Goal: Task Accomplishment & Management: Complete application form

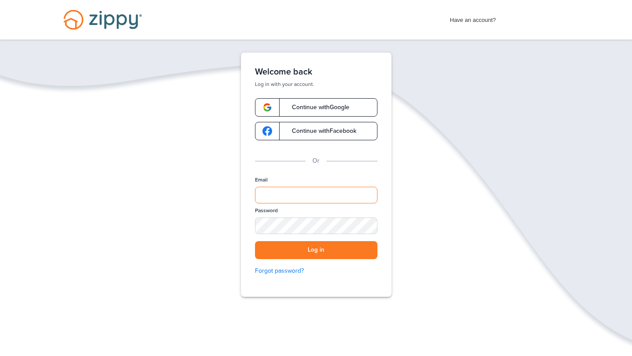
click at [283, 197] on input "Email" at bounding box center [316, 195] width 122 height 17
type input "**********"
click at [317, 253] on button "Log in" at bounding box center [316, 250] width 122 height 18
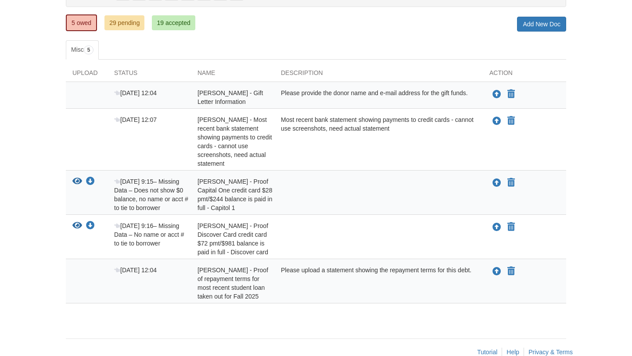
scroll to position [112, 0]
click at [497, 93] on icon "Upload Heather Fowler - Gift Letter Information" at bounding box center [496, 94] width 9 height 9
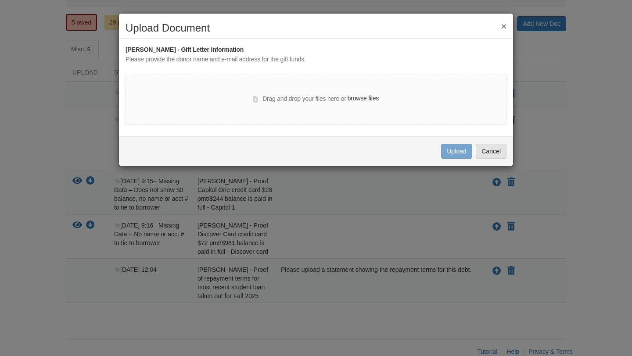
click at [329, 109] on div "Drag and drop your files here or browse files" at bounding box center [315, 99] width 381 height 51
click at [489, 156] on button "Cancel" at bounding box center [491, 151] width 31 height 15
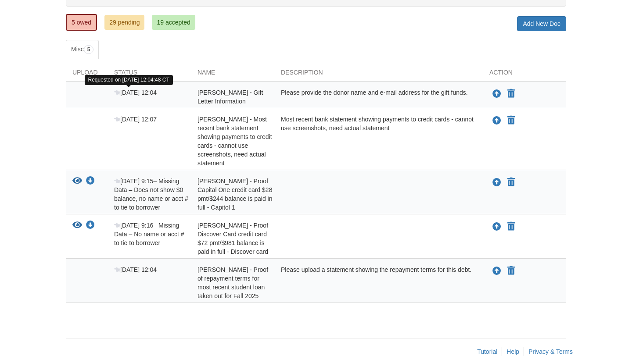
click at [118, 93] on icon at bounding box center [117, 93] width 6 height 6
click at [417, 101] on div "Please provide the donor name and e-mail address for the gift funds." at bounding box center [378, 97] width 208 height 18
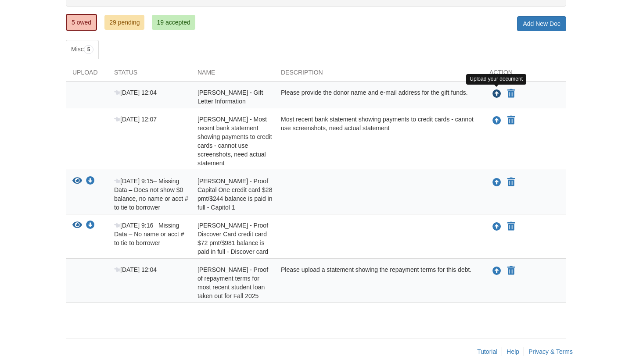
click at [497, 95] on icon "Upload Heather Fowler - Gift Letter Information" at bounding box center [496, 94] width 9 height 9
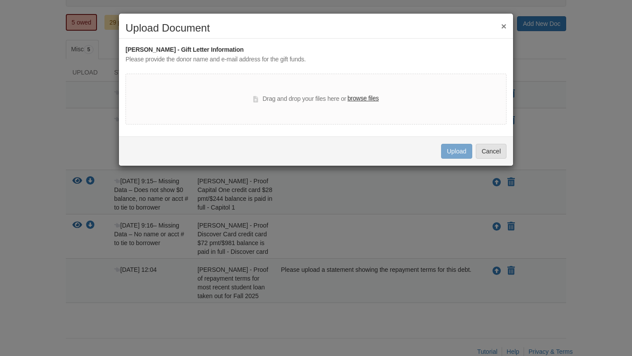
click at [356, 98] on label "browse files" at bounding box center [362, 99] width 31 height 10
click at [0, 0] on input "browse files" at bounding box center [0, 0] width 0 height 0
click at [491, 156] on button "Cancel" at bounding box center [491, 151] width 31 height 15
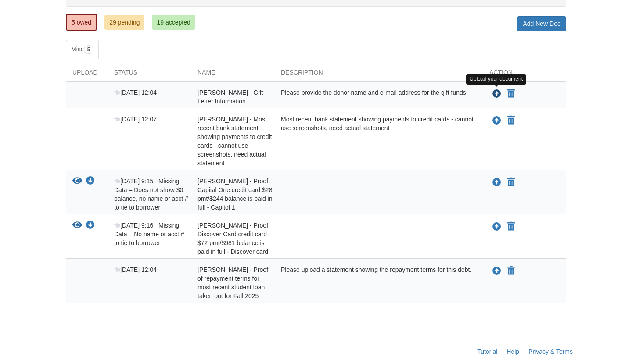
click at [495, 95] on icon "Upload Heather Fowler - Gift Letter Information" at bounding box center [496, 94] width 9 height 9
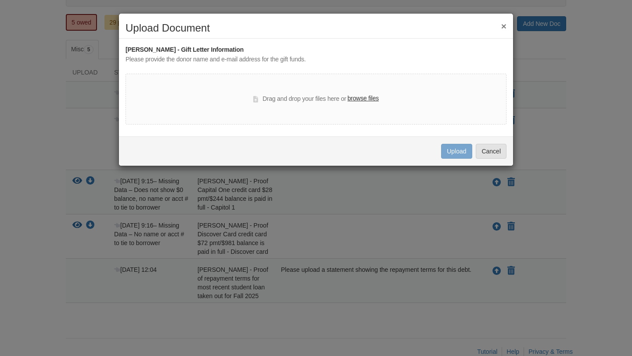
click at [363, 99] on label "browse files" at bounding box center [362, 99] width 31 height 10
click at [0, 0] on input "browse files" at bounding box center [0, 0] width 0 height 0
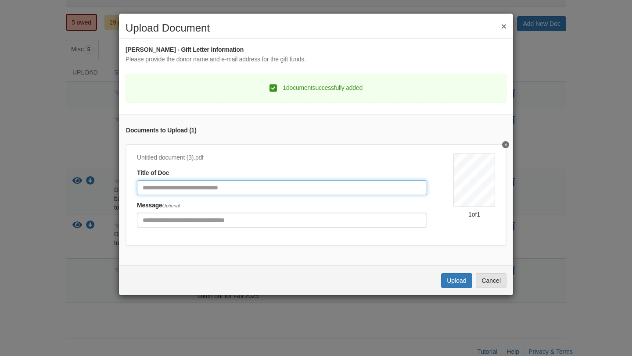
click at [302, 191] on input "Document Title" at bounding box center [282, 187] width 290 height 15
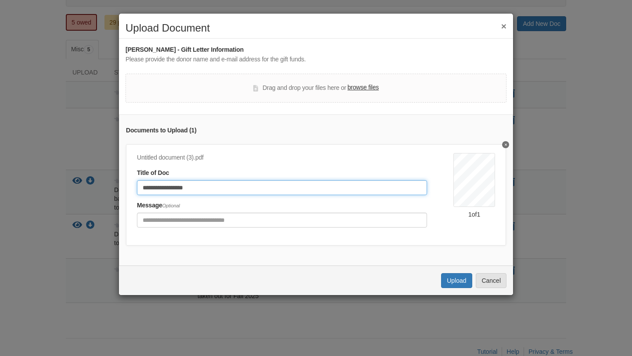
type input "**********"
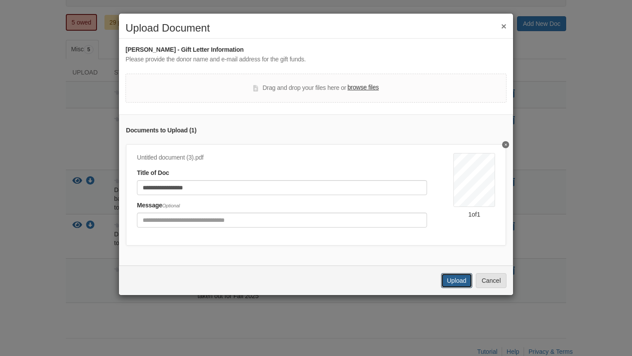
click at [451, 278] on button "Upload" at bounding box center [456, 280] width 31 height 15
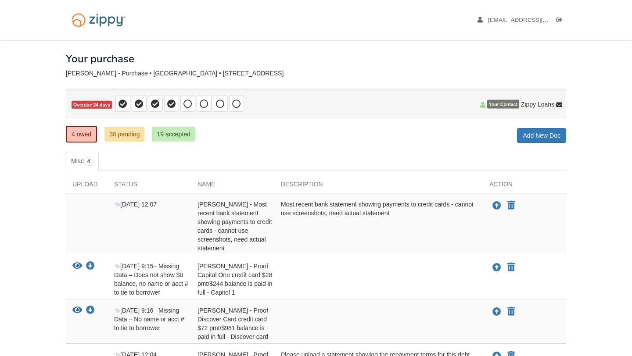
scroll to position [102, 0]
